Goal: Task Accomplishment & Management: Manage account settings

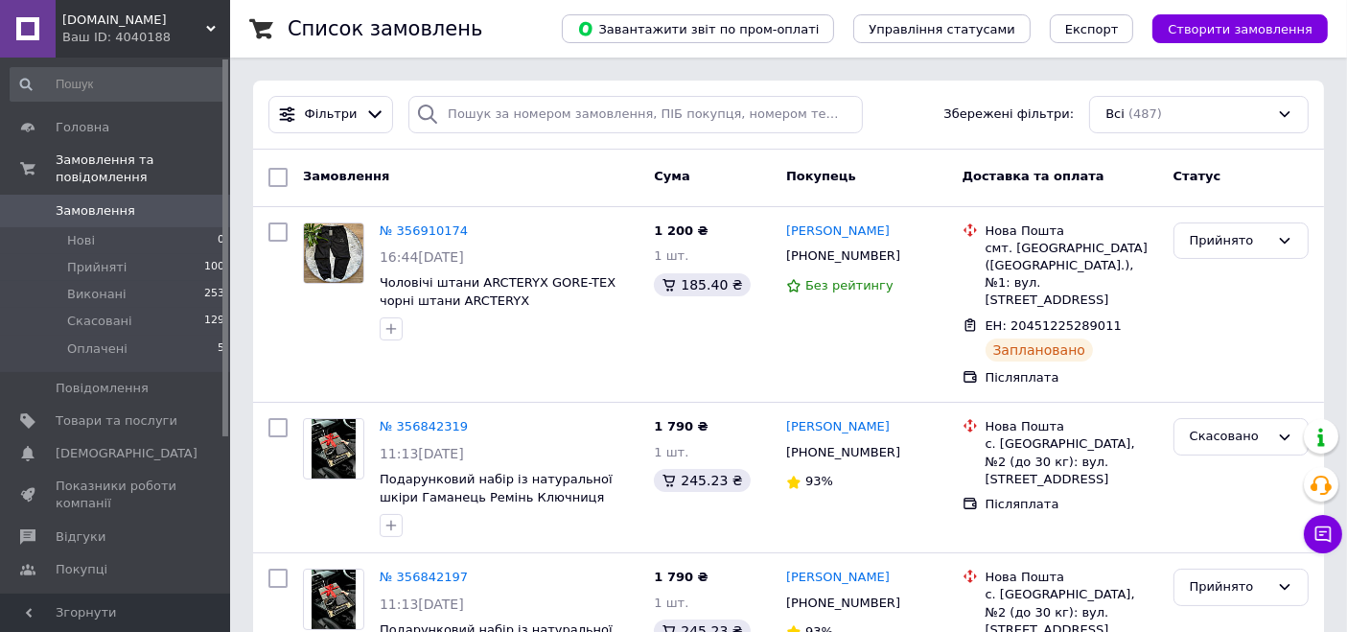
click at [155, 202] on span "Замовлення" at bounding box center [117, 210] width 122 height 17
click at [99, 478] on span "Показники роботи компанії" at bounding box center [117, 495] width 122 height 35
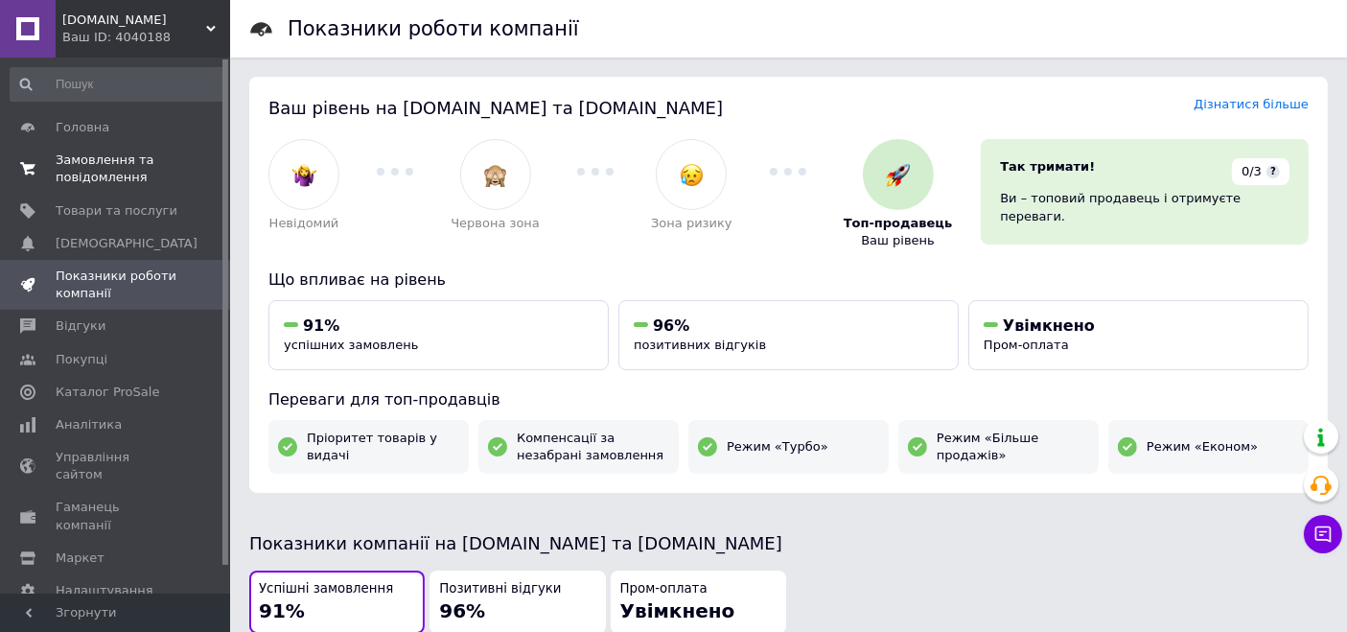
click at [125, 172] on span "Замовлення та повідомлення" at bounding box center [117, 169] width 122 height 35
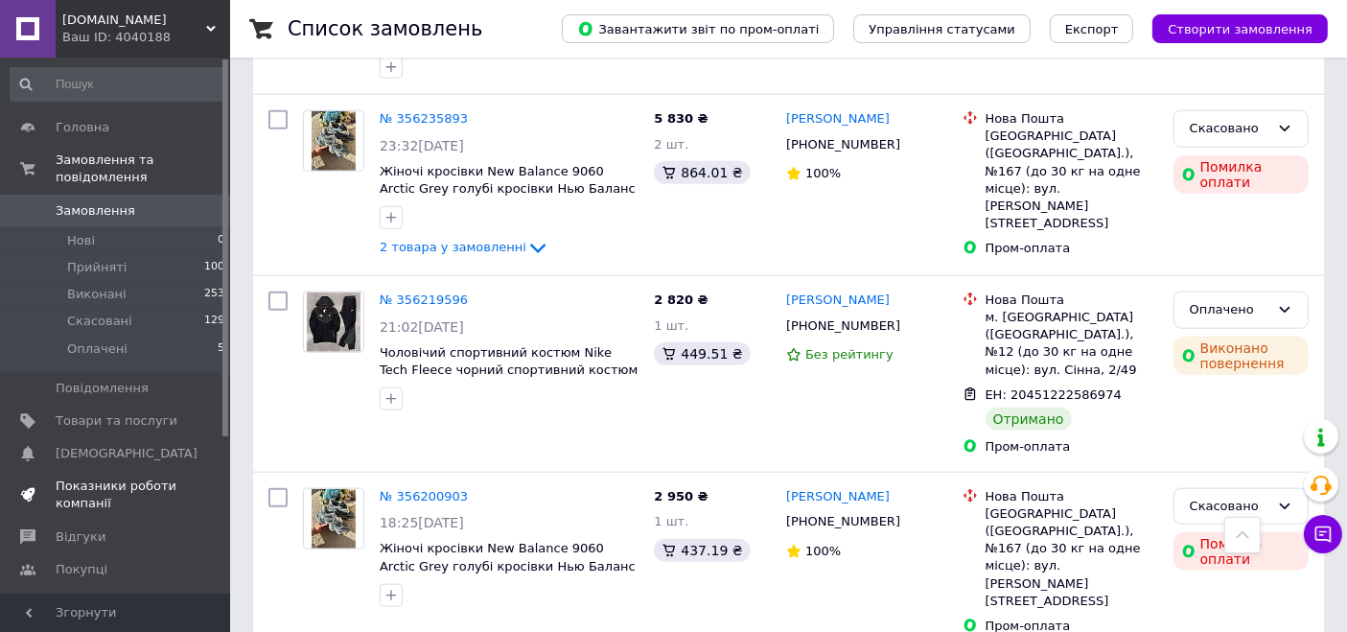
scroll to position [222, 0]
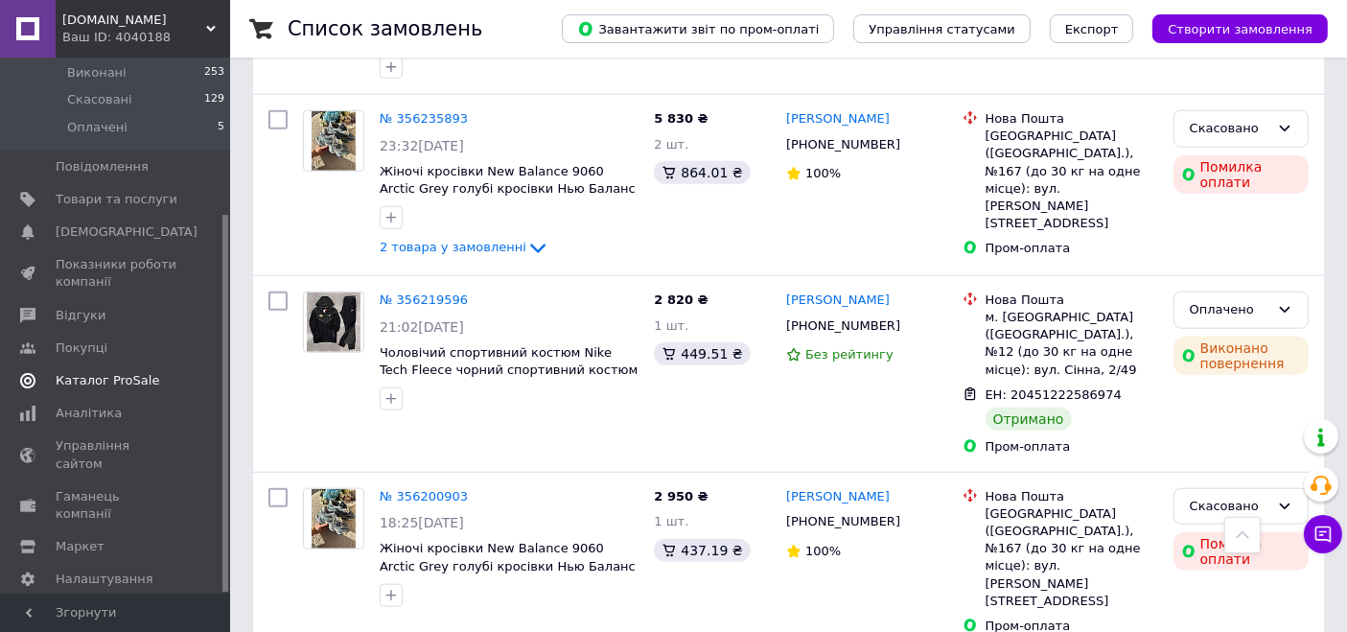
click at [83, 374] on link "Каталог ProSale" at bounding box center [118, 380] width 236 height 33
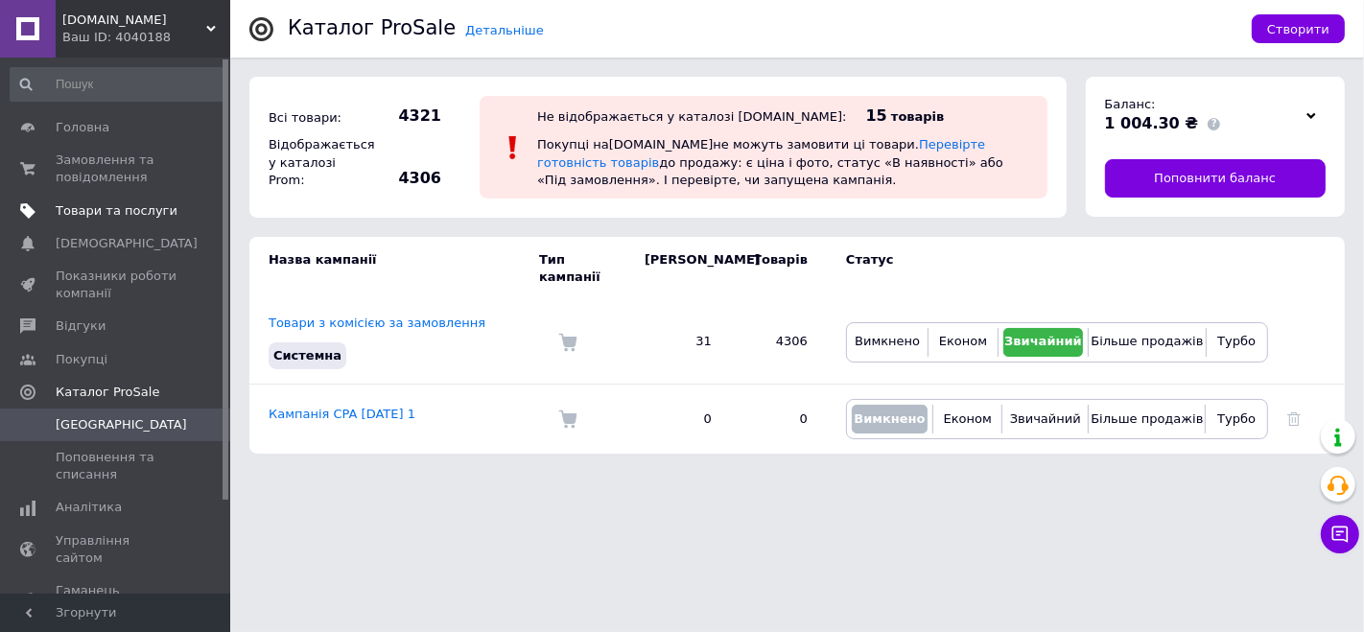
click at [114, 222] on link "Товари та послуги" at bounding box center [118, 211] width 236 height 33
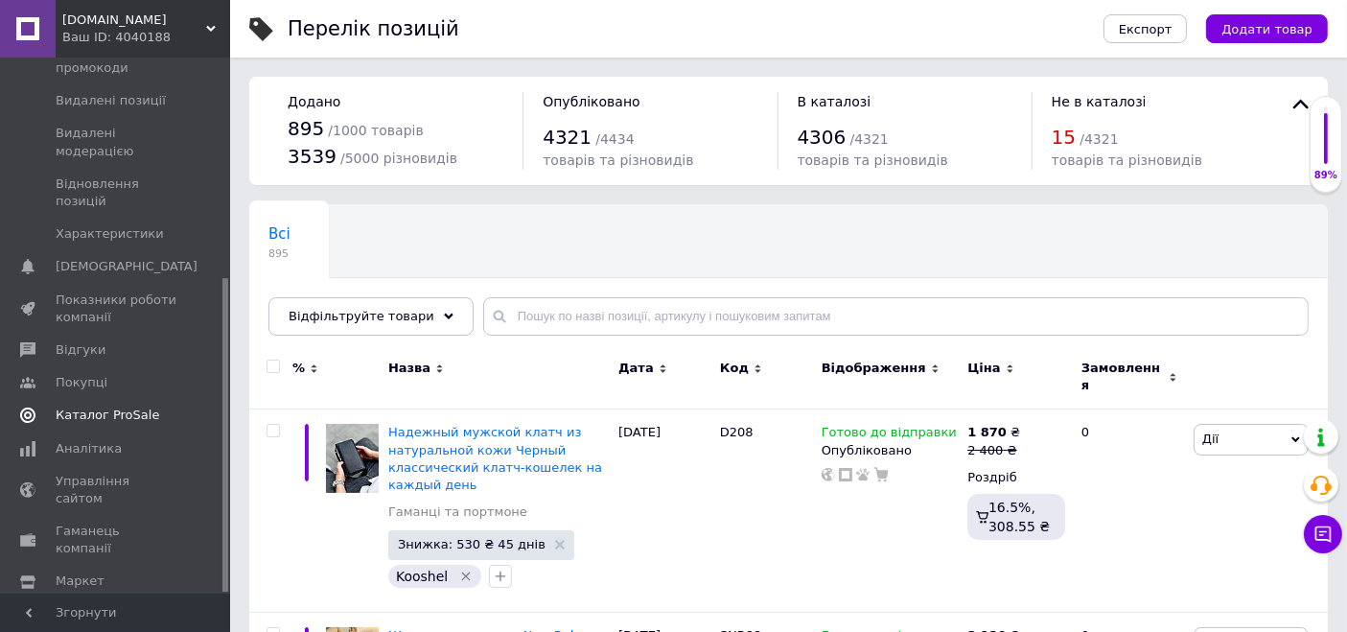
click at [115, 399] on link "Каталог ProSale" at bounding box center [118, 415] width 236 height 33
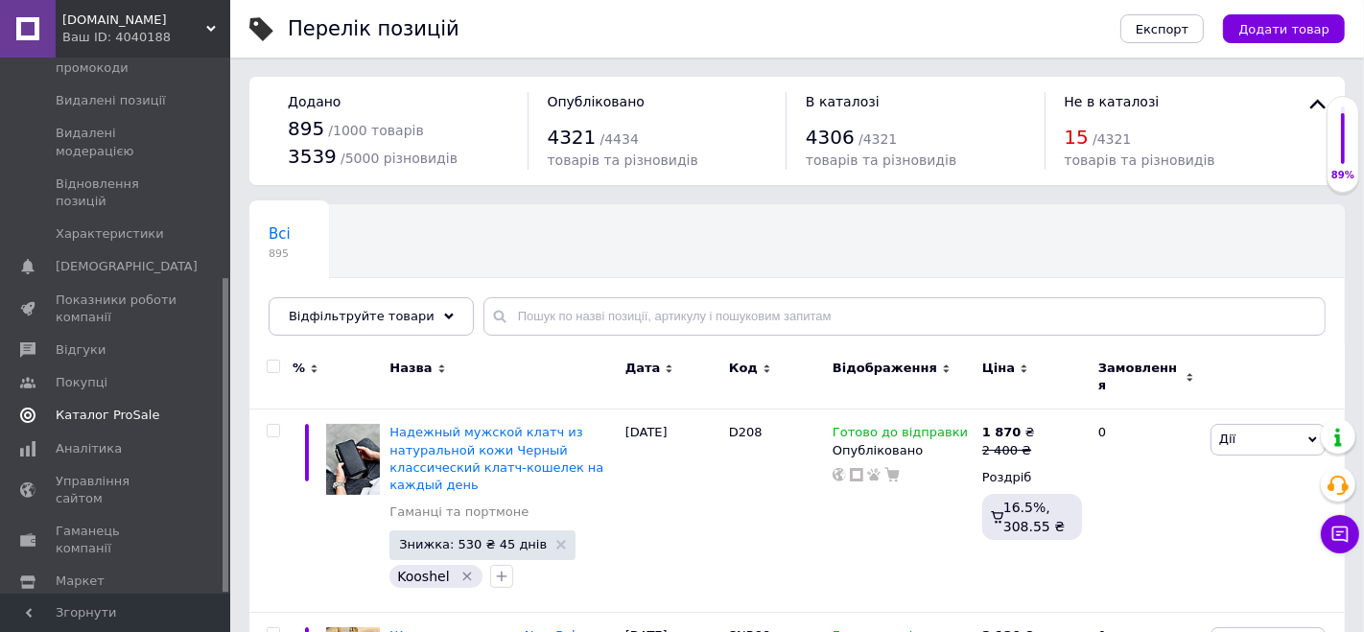
scroll to position [111, 0]
